Goal: Task Accomplishment & Management: Complete application form

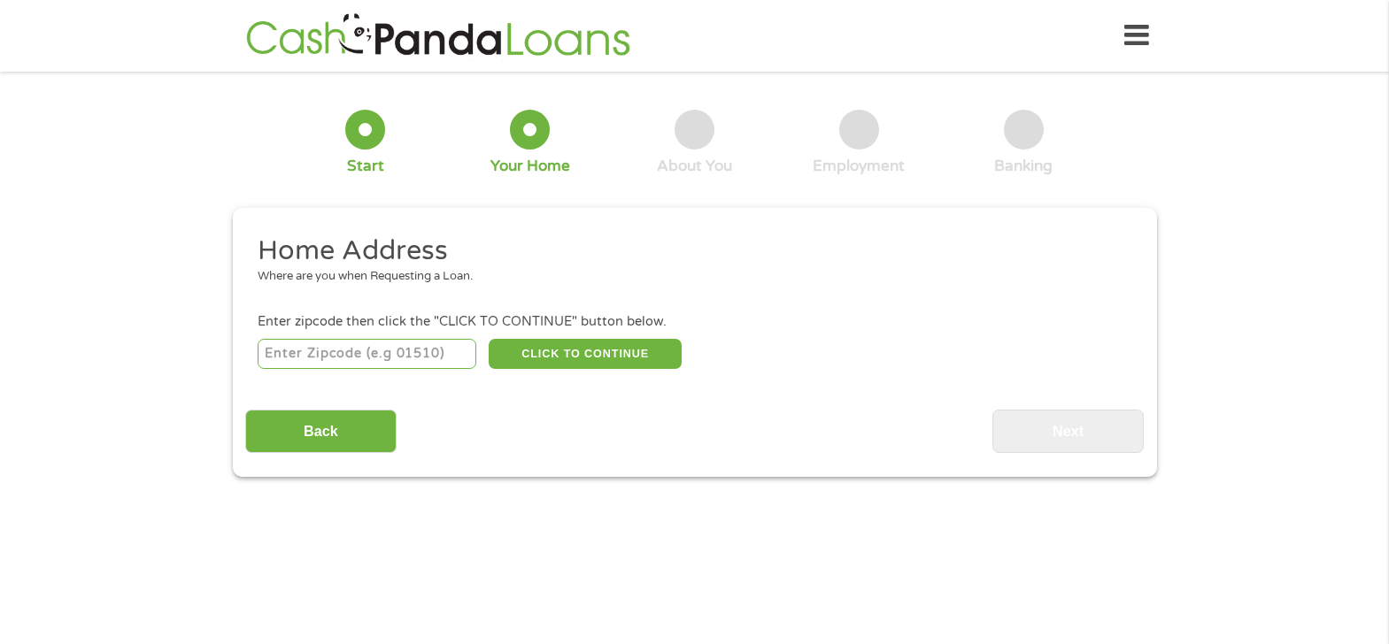
click at [306, 359] on input "number" at bounding box center [367, 354] width 219 height 30
click at [292, 352] on input "759" at bounding box center [367, 354] width 219 height 30
type input "75938"
click at [554, 351] on button "CLICK TO CONTINUE" at bounding box center [585, 354] width 193 height 30
type input "75938"
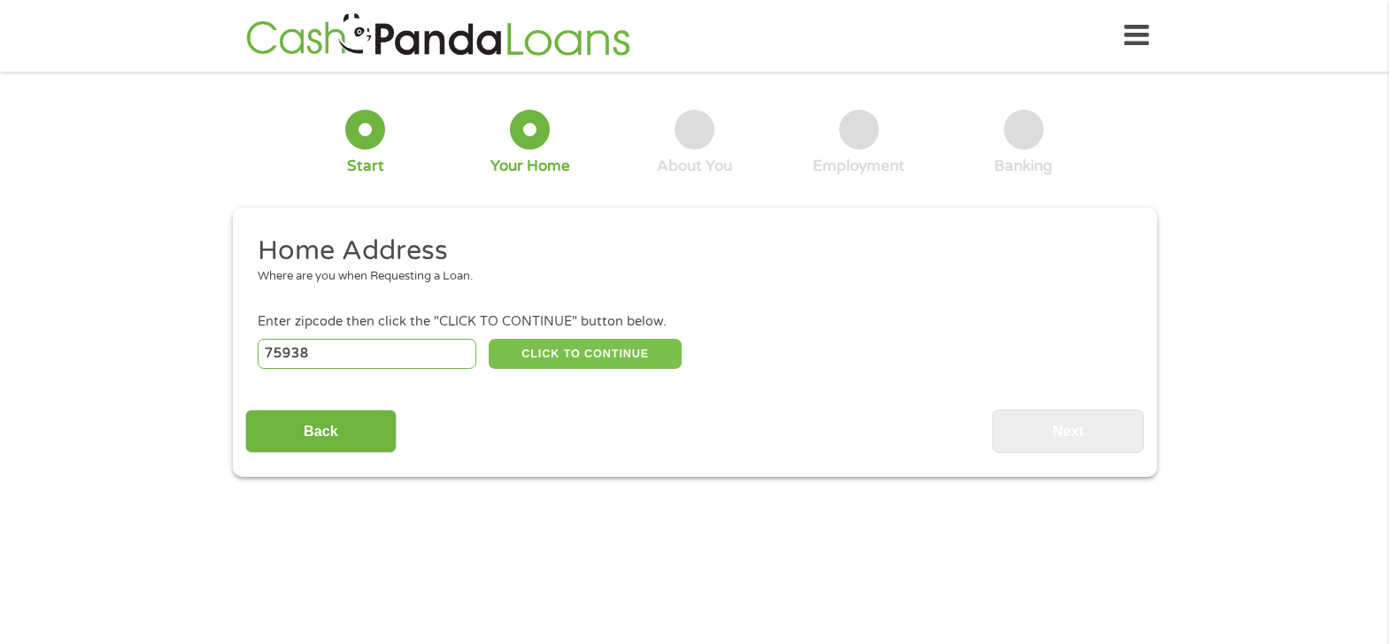
type input "Colmesneil"
select select "[US_STATE]"
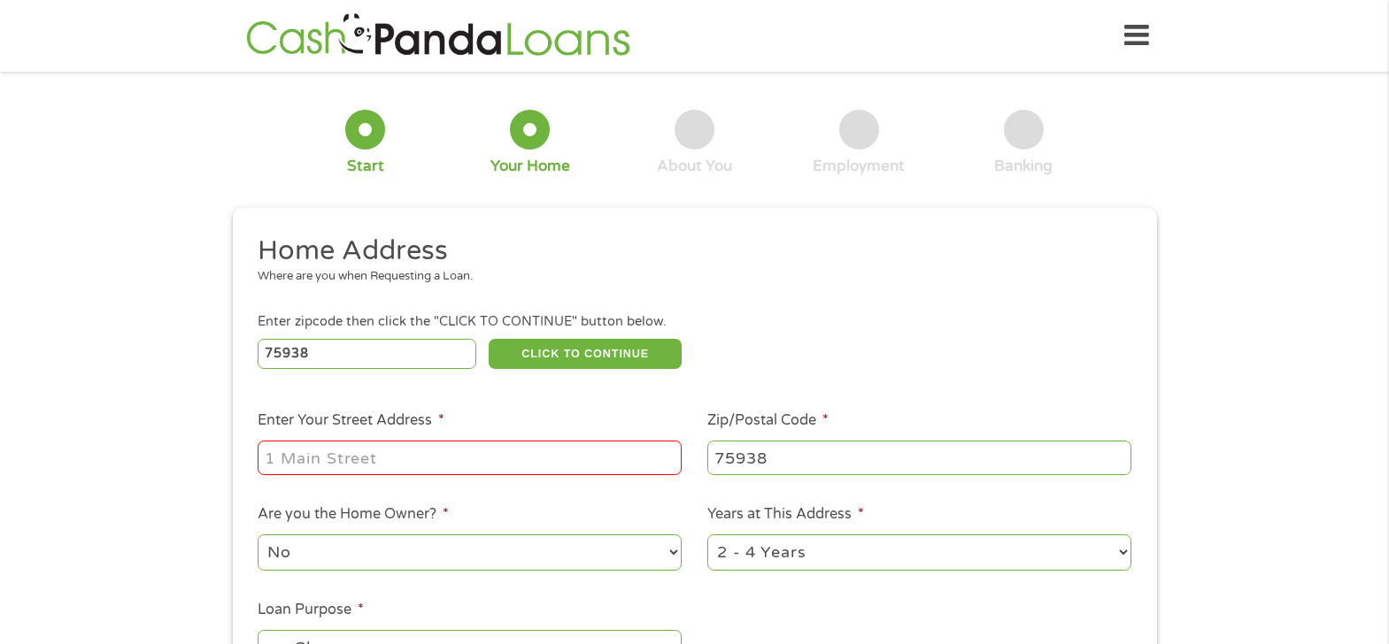
click at [291, 455] on input "Enter Your Street Address *" at bounding box center [470, 458] width 424 height 34
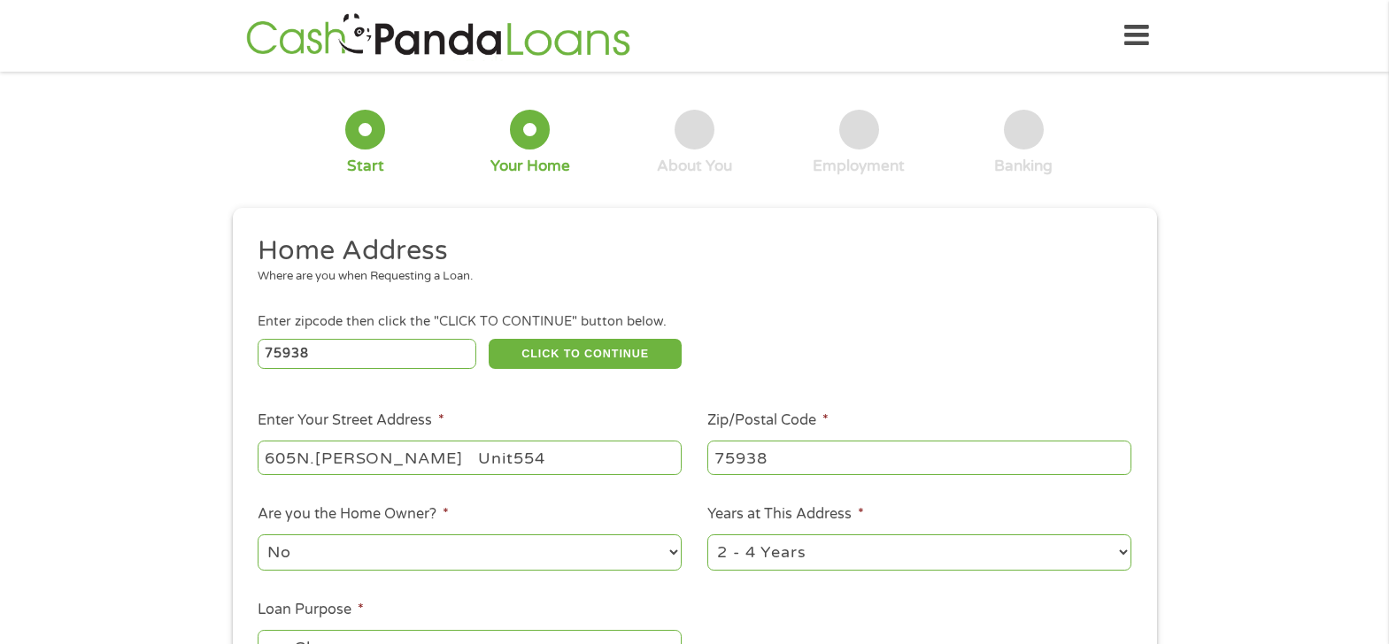
type input "605N.[PERSON_NAME] Unit554"
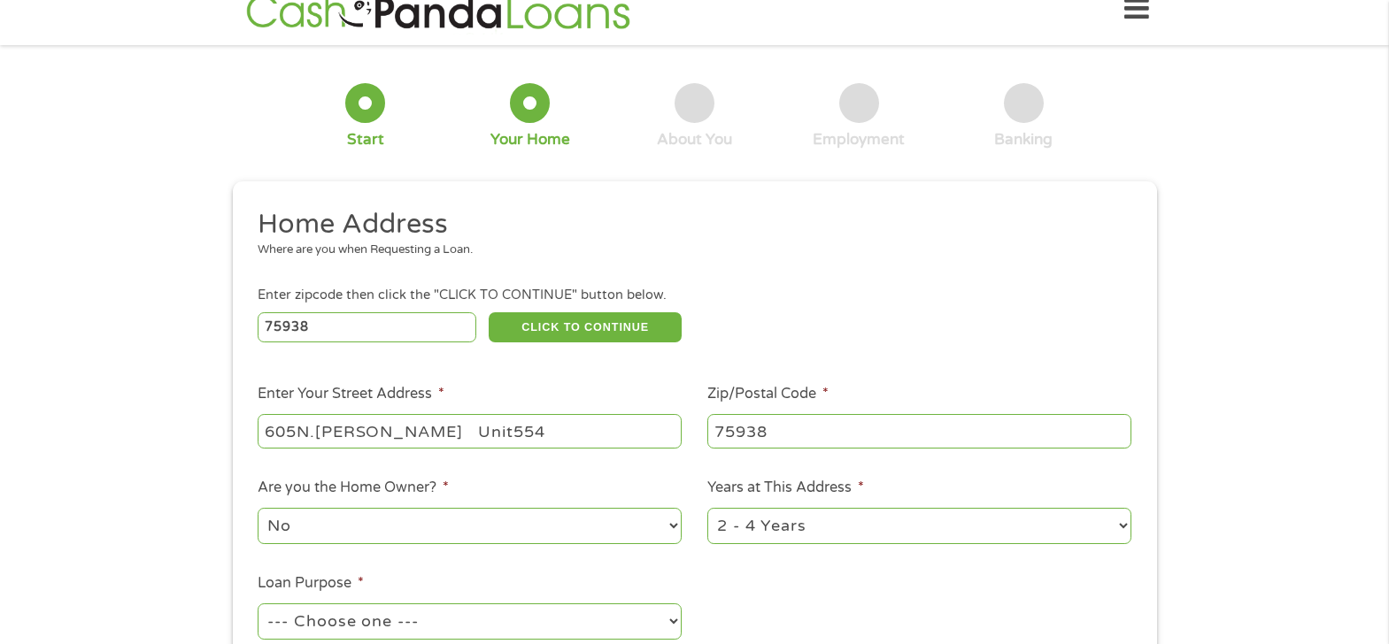
scroll to position [27, 0]
select select "yes"
click at [1141, 601] on ul "Home Address Where are you when Requesting a Loan. Enter zipcode then click the…" at bounding box center [694, 442] width 898 height 473
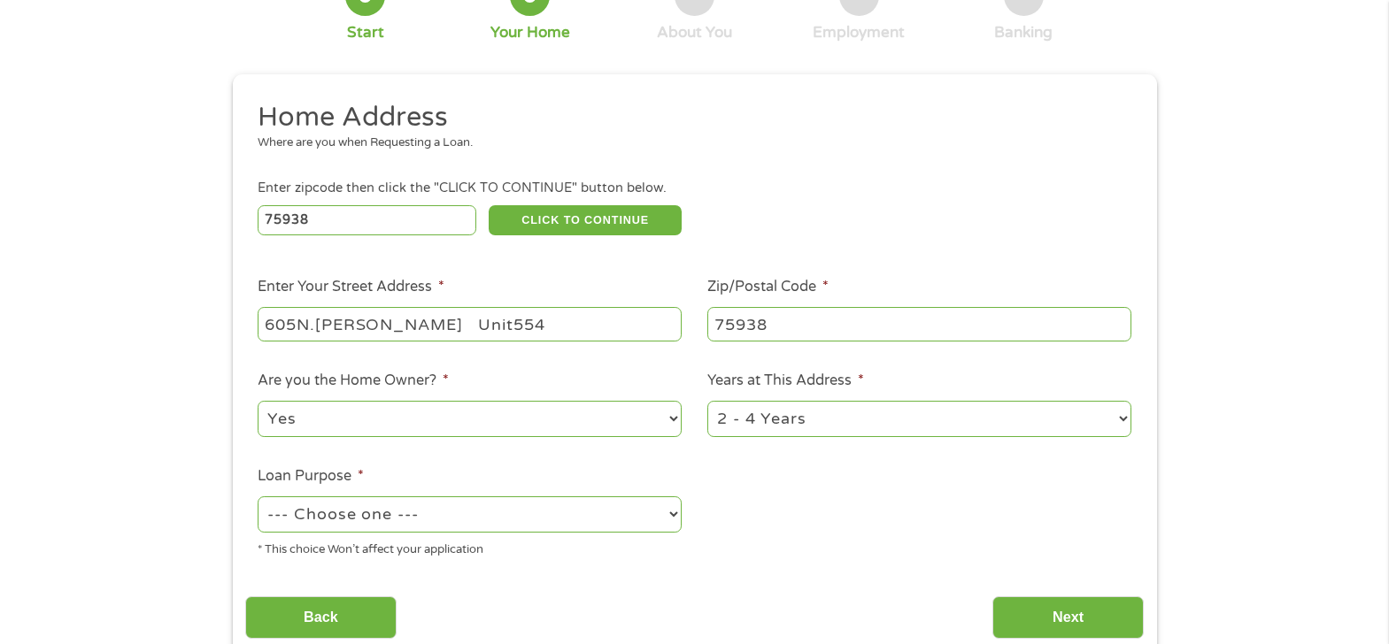
scroll to position [204, 0]
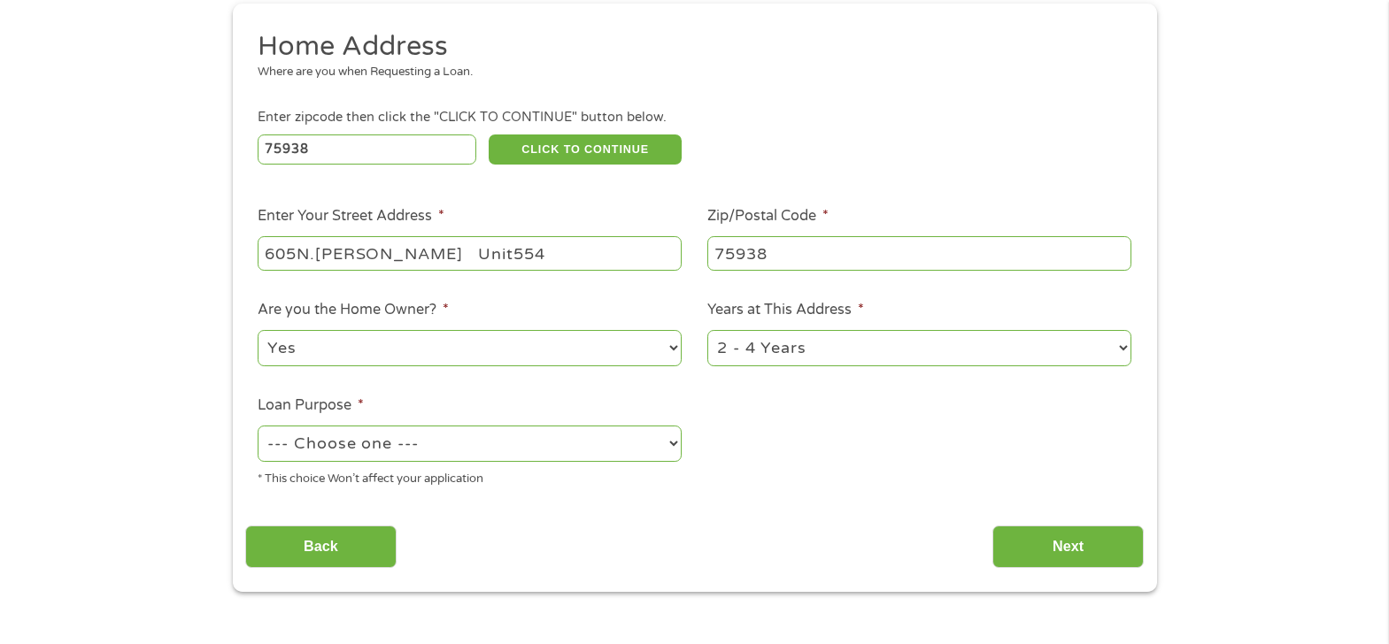
click at [674, 446] on select "--- Choose one --- Pay Bills Debt Consolidation Home Improvement Major Purchase…" at bounding box center [470, 444] width 424 height 36
select select "shorttermcash"
click at [258, 426] on select "--- Choose one --- Pay Bills Debt Consolidation Home Improvement Major Purchase…" at bounding box center [470, 444] width 424 height 36
click at [1120, 348] on select "1 Year or less 1 - 2 Years 2 - 4 Years Over 4 Years" at bounding box center [919, 348] width 424 height 36
click at [1119, 351] on select "1 Year or less 1 - 2 Years 2 - 4 Years Over 4 Years" at bounding box center [919, 348] width 424 height 36
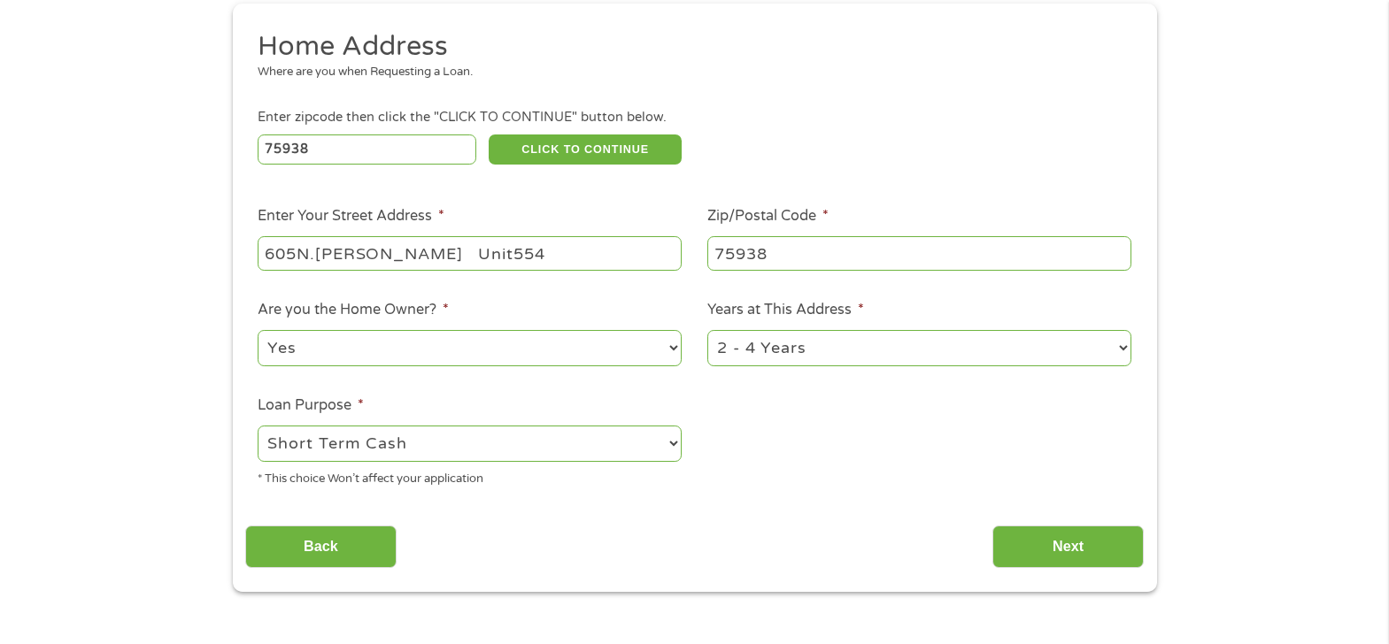
select select "60months"
click at [707, 330] on select "1 Year or less 1 - 2 Years 2 - 4 Years Over 4 Years" at bounding box center [919, 348] width 424 height 36
click at [611, 144] on button "CLICK TO CONTINUE" at bounding box center [585, 150] width 193 height 30
click at [1067, 536] on input "Next" at bounding box center [1067, 547] width 151 height 43
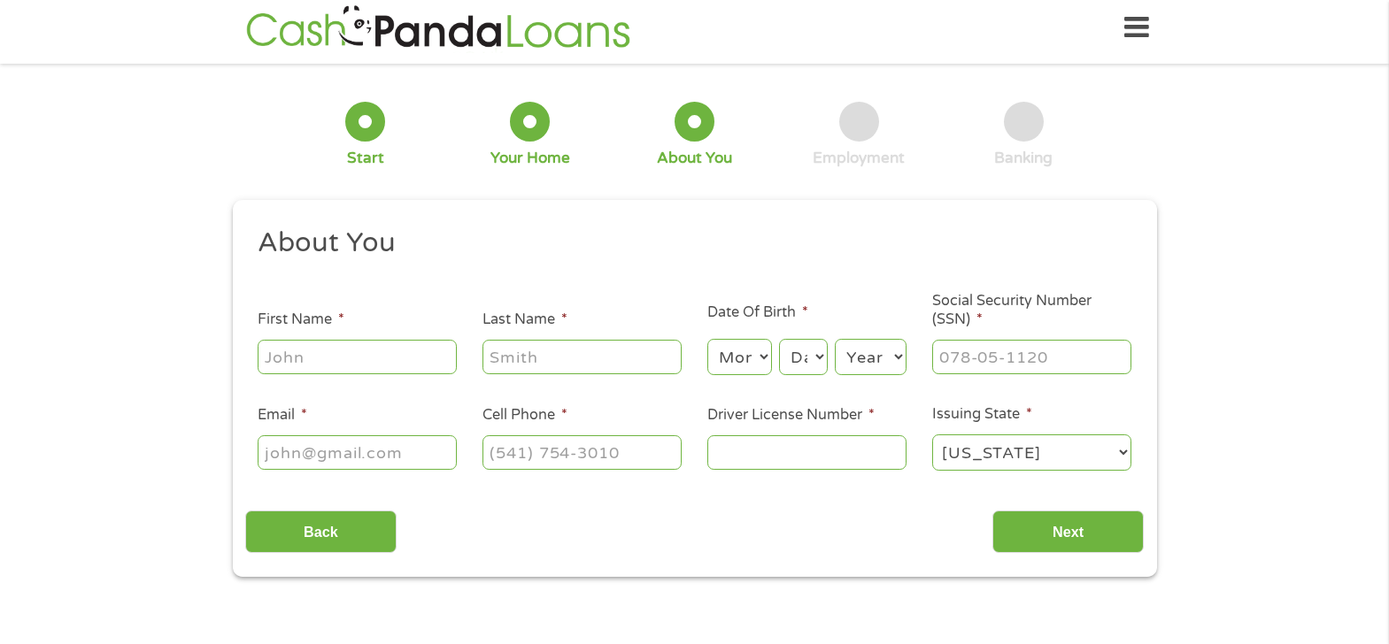
scroll to position [0, 0]
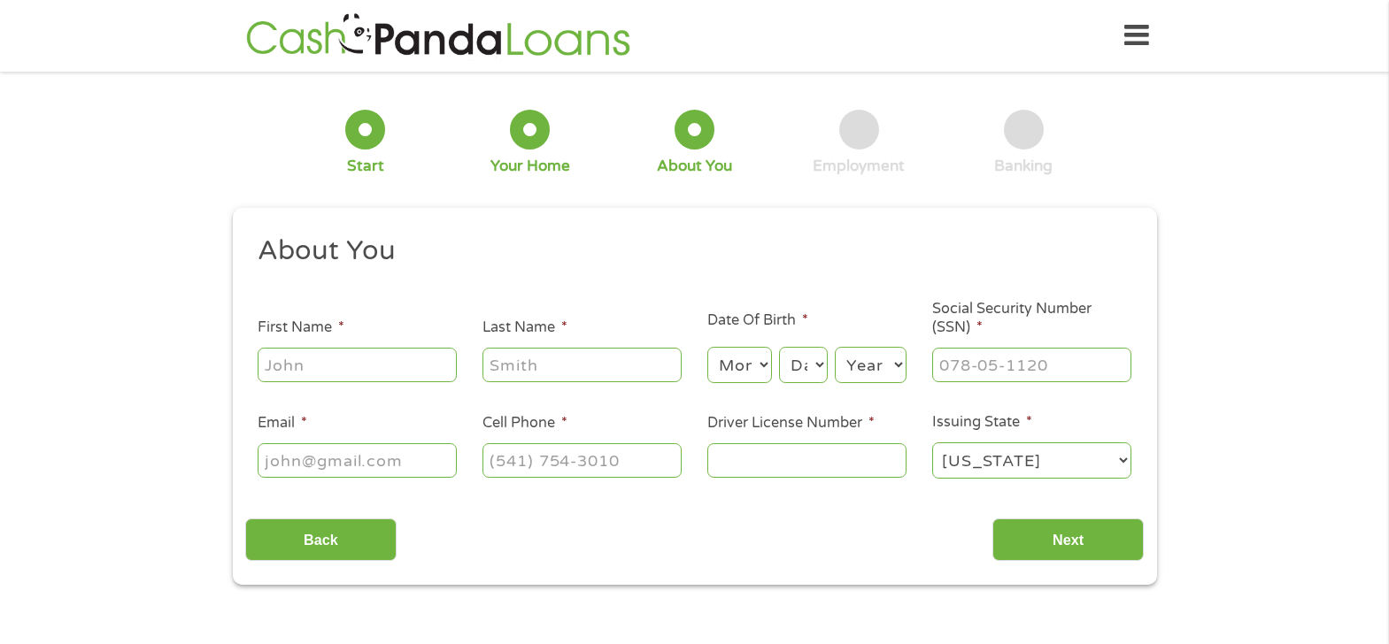
click at [282, 366] on input "First Name *" at bounding box center [357, 365] width 199 height 34
type input "[US_STATE]"
click at [512, 374] on input "Last Name *" at bounding box center [581, 365] width 199 height 34
type input "Cratic"
click at [758, 366] on select "Month 1 2 3 4 5 6 7 8 9 10 11 12" at bounding box center [739, 365] width 65 height 36
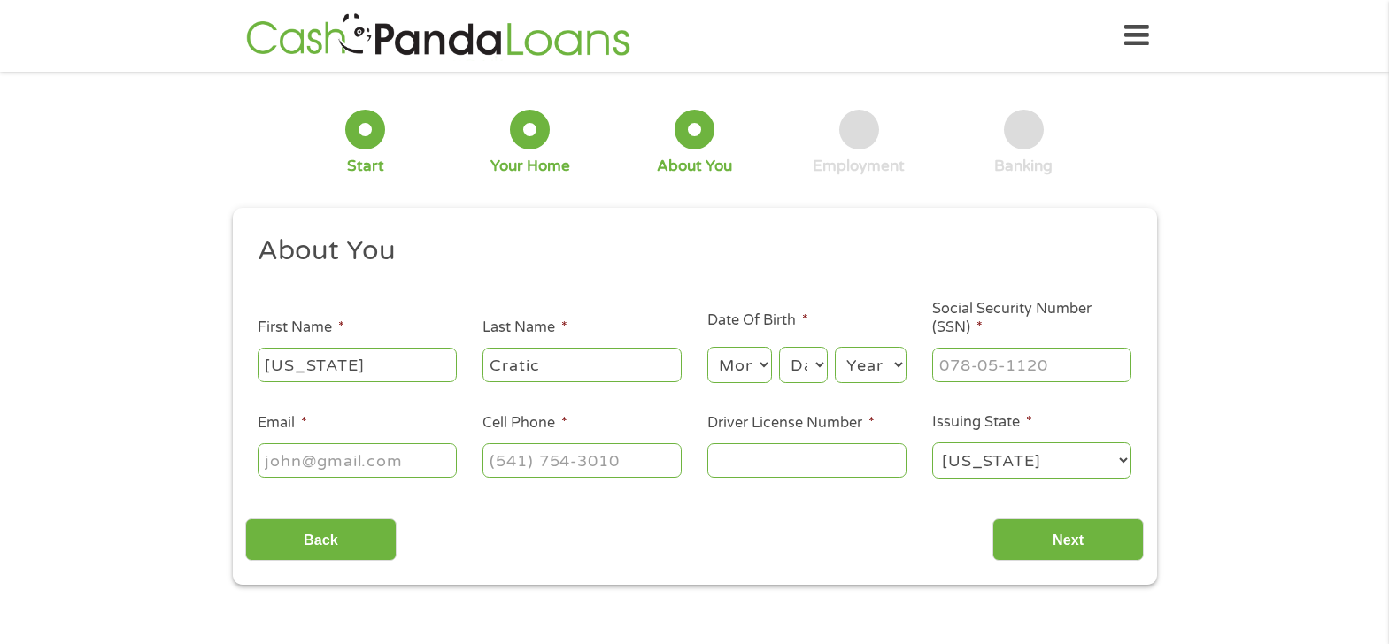
select select "1"
click at [707, 347] on select "Month 1 2 3 4 5 6 7 8 9 10 11 12" at bounding box center [739, 365] width 65 height 36
click at [816, 369] on select "Day 1 2 3 4 5 6 7 8 9 10 11 12 13 14 15 16 17 18 19 20 21 22 23 24 25 26 27 28 …" at bounding box center [803, 365] width 48 height 36
select select "18"
click at [779, 347] on select "Day 1 2 3 4 5 6 7 8 9 10 11 12 13 14 15 16 17 18 19 20 21 22 23 24 25 26 27 28 …" at bounding box center [803, 365] width 48 height 36
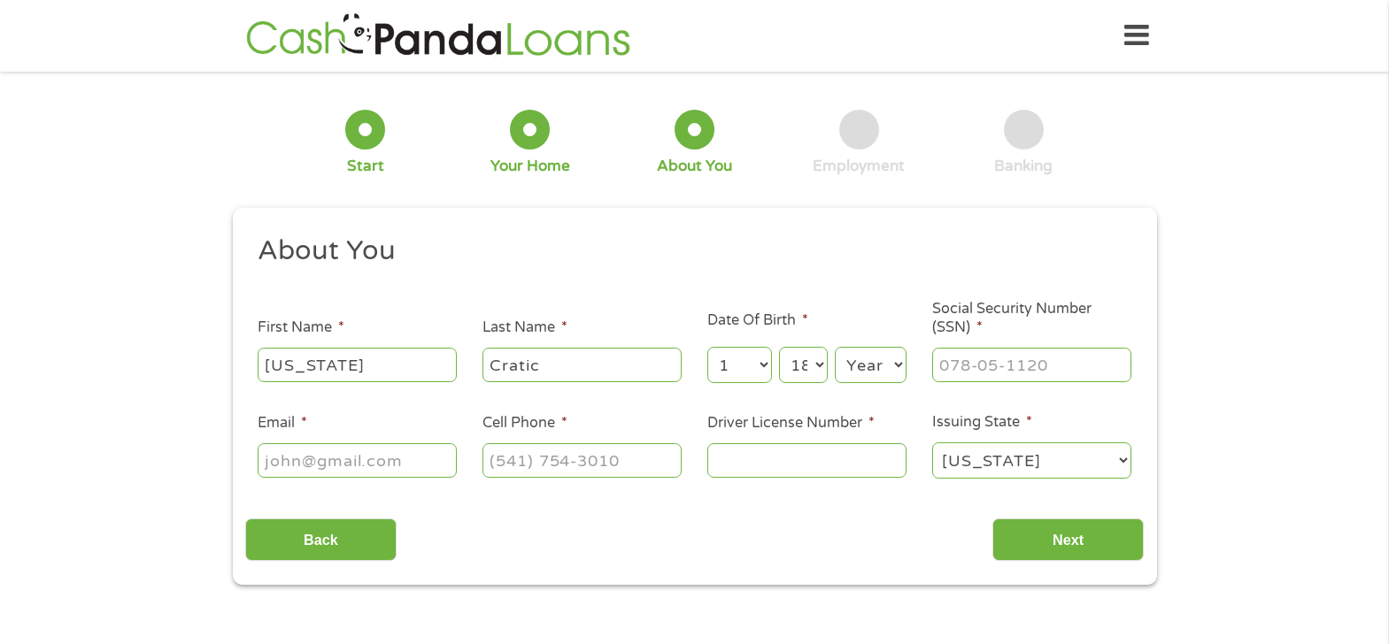
click at [901, 365] on select "Year [DATE] 2006 2005 2004 2003 2002 2001 2000 1999 1998 1997 1996 1995 1994 19…" at bounding box center [871, 365] width 72 height 36
select select "1956"
click at [835, 347] on select "Year [DATE] 2006 2005 2004 2003 2002 2001 2000 1999 1998 1997 1996 1995 1994 19…" at bounding box center [871, 365] width 72 height 36
click at [943, 355] on input "___-__-____" at bounding box center [1031, 365] width 199 height 34
type input "467-06-3714"
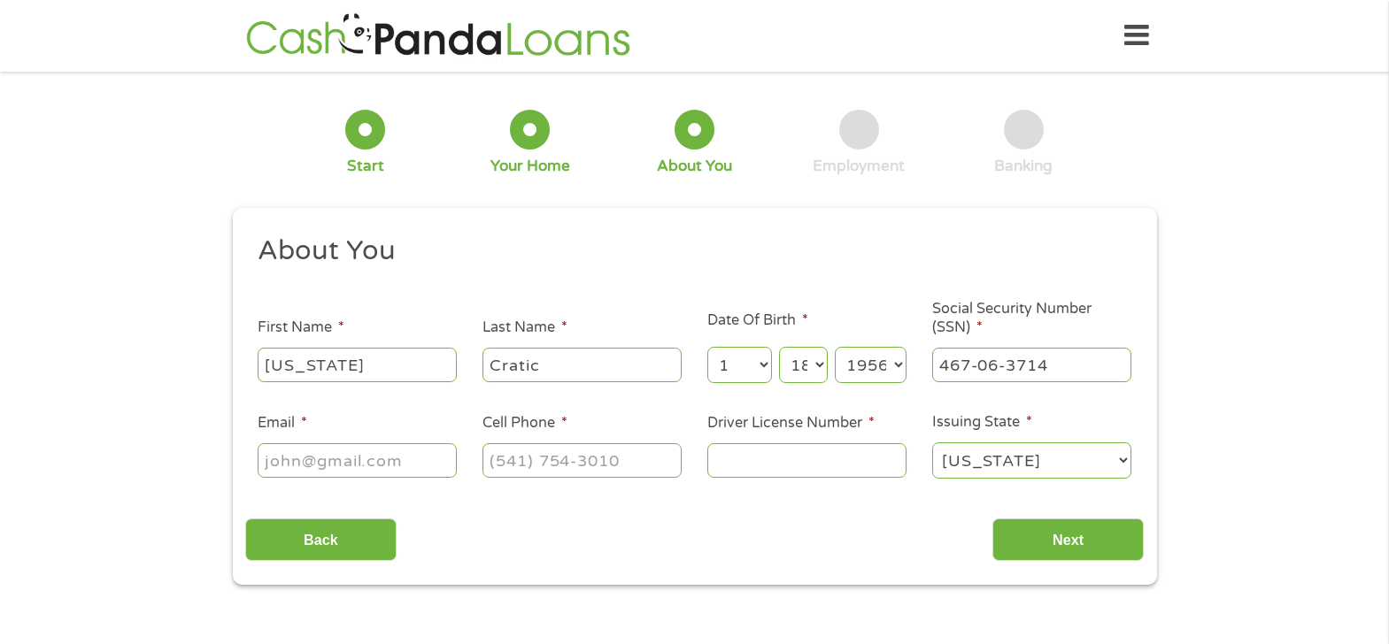
click at [742, 445] on input "Driver License Number *" at bounding box center [806, 460] width 199 height 34
type input "0781"
